Goal: Book appointment/travel/reservation

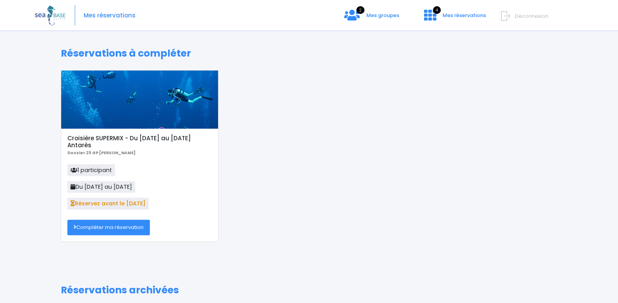
click at [127, 229] on link "Compléter ma réservation" at bounding box center [108, 227] width 82 height 15
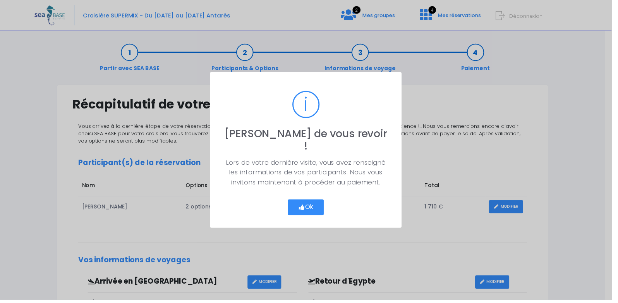
click at [319, 204] on button "Ok" at bounding box center [309, 209] width 36 height 16
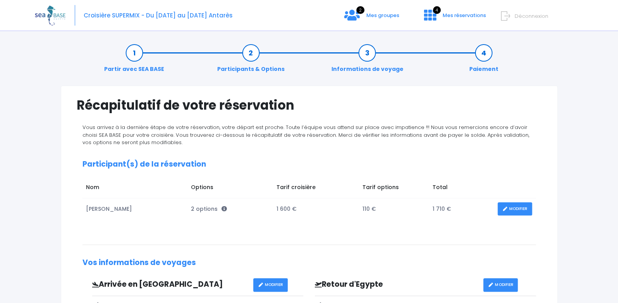
scroll to position [205, 0]
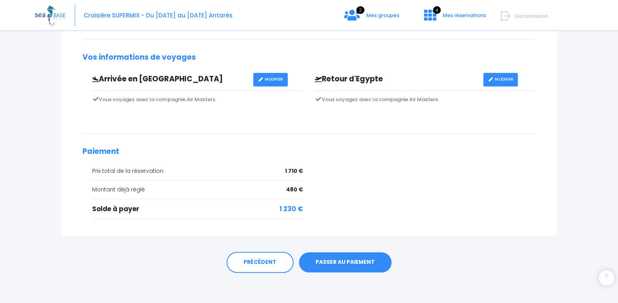
click at [347, 263] on link "PASSER AU PAIEMENT" at bounding box center [345, 262] width 93 height 20
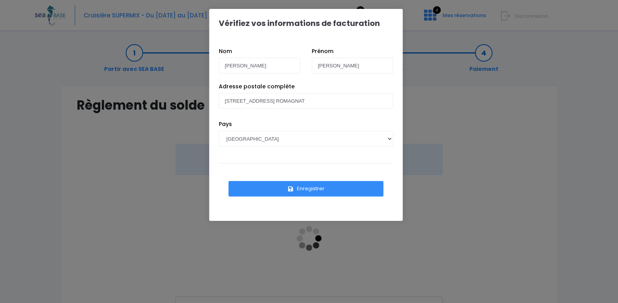
click at [324, 187] on button "Enregistrer" at bounding box center [306, 188] width 155 height 15
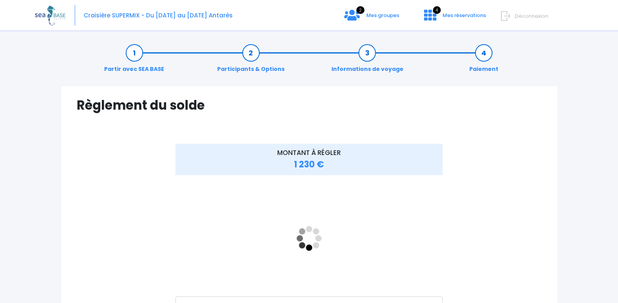
click at [492, 186] on div "MONTANT À RÉGLER 1 230 €" at bounding box center [309, 245] width 465 height 202
